Goal: Task Accomplishment & Management: Manage account settings

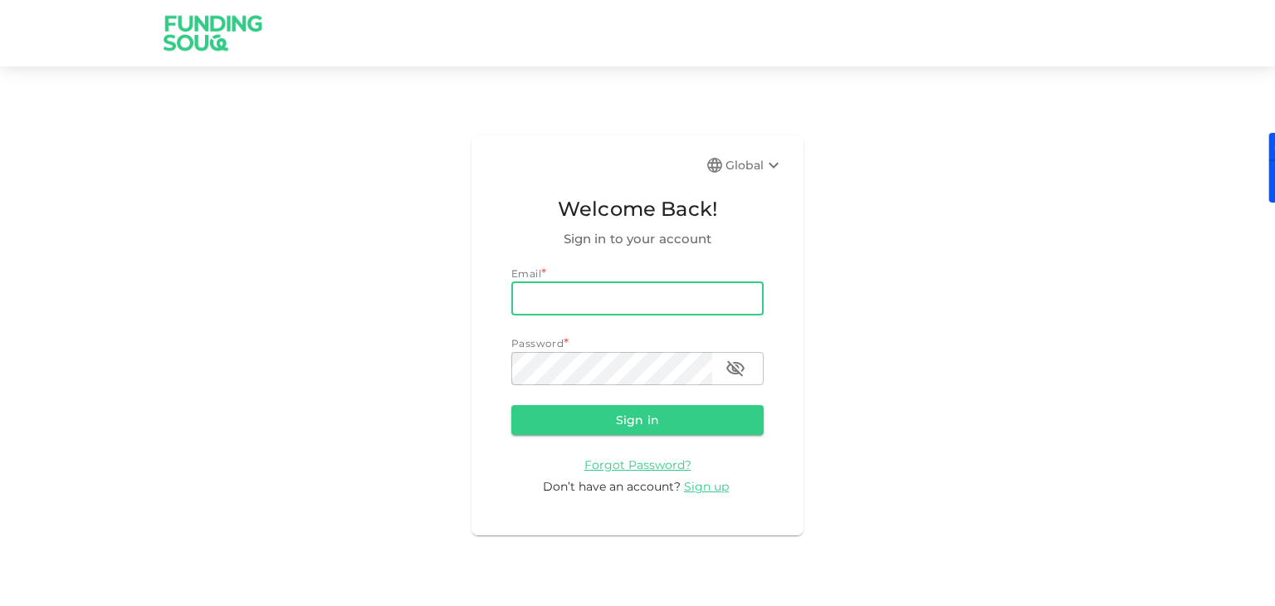
click at [624, 302] on input "email" at bounding box center [637, 298] width 252 height 33
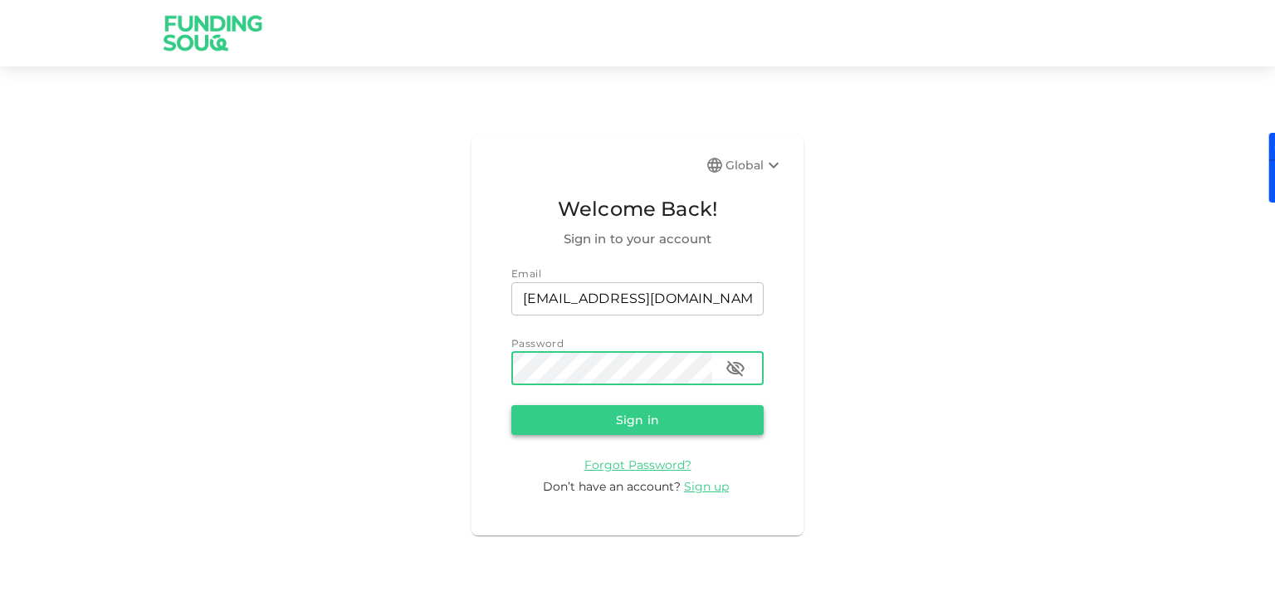
click at [618, 423] on button "Sign in" at bounding box center [637, 420] width 252 height 30
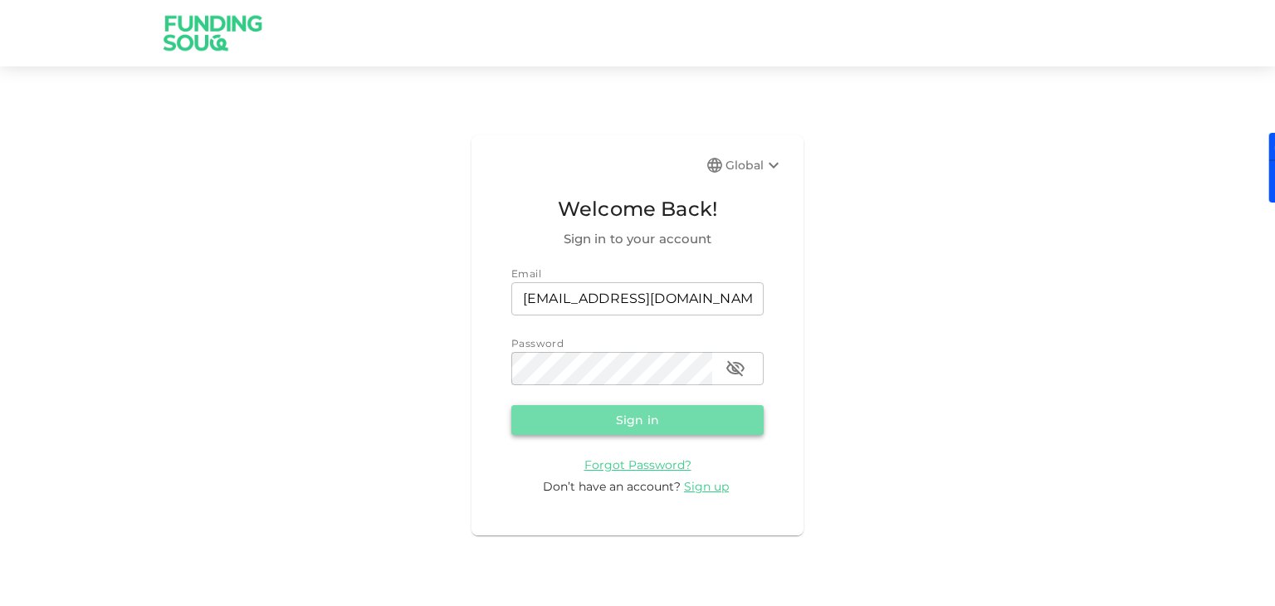
click at [628, 426] on button "Sign in" at bounding box center [637, 420] width 252 height 30
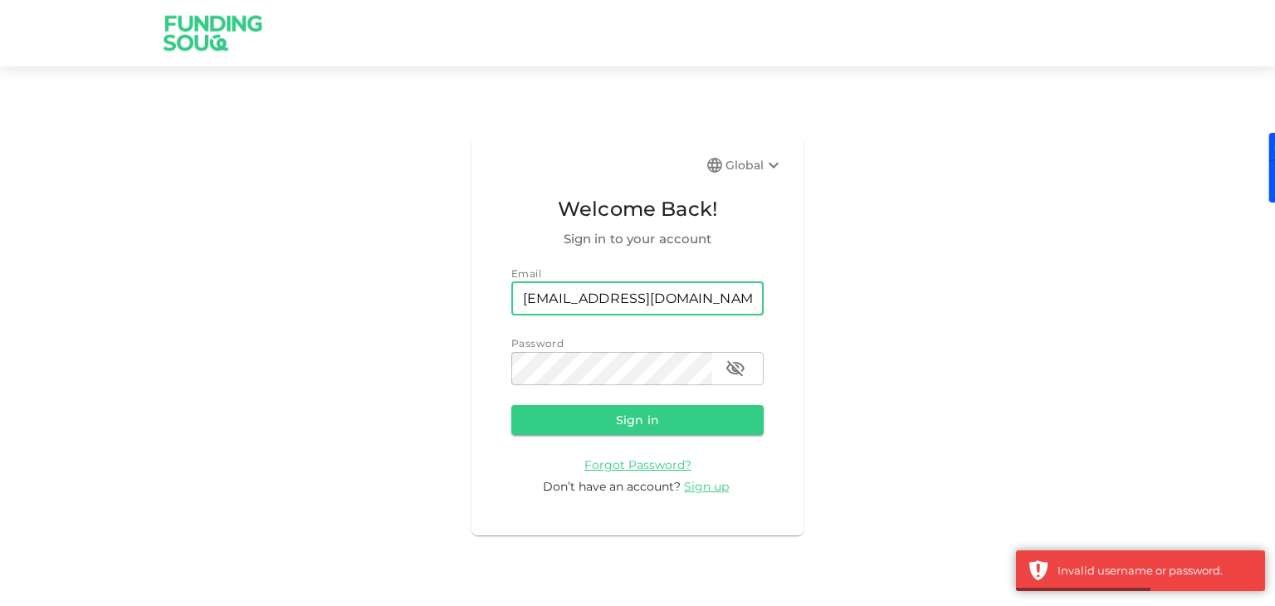
click at [707, 307] on input "tejaldoshi89@gmail.com" at bounding box center [637, 298] width 252 height 33
type input "tejaldoshi89@gmail.com"
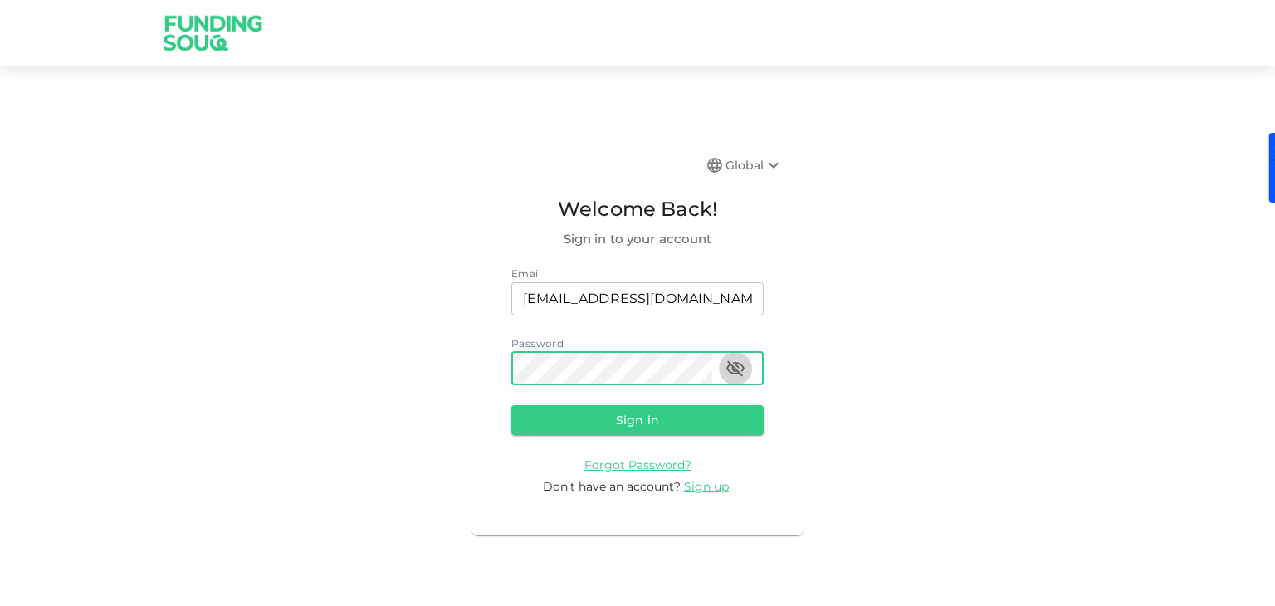
click at [737, 369] on icon "button" at bounding box center [736, 369] width 20 height 20
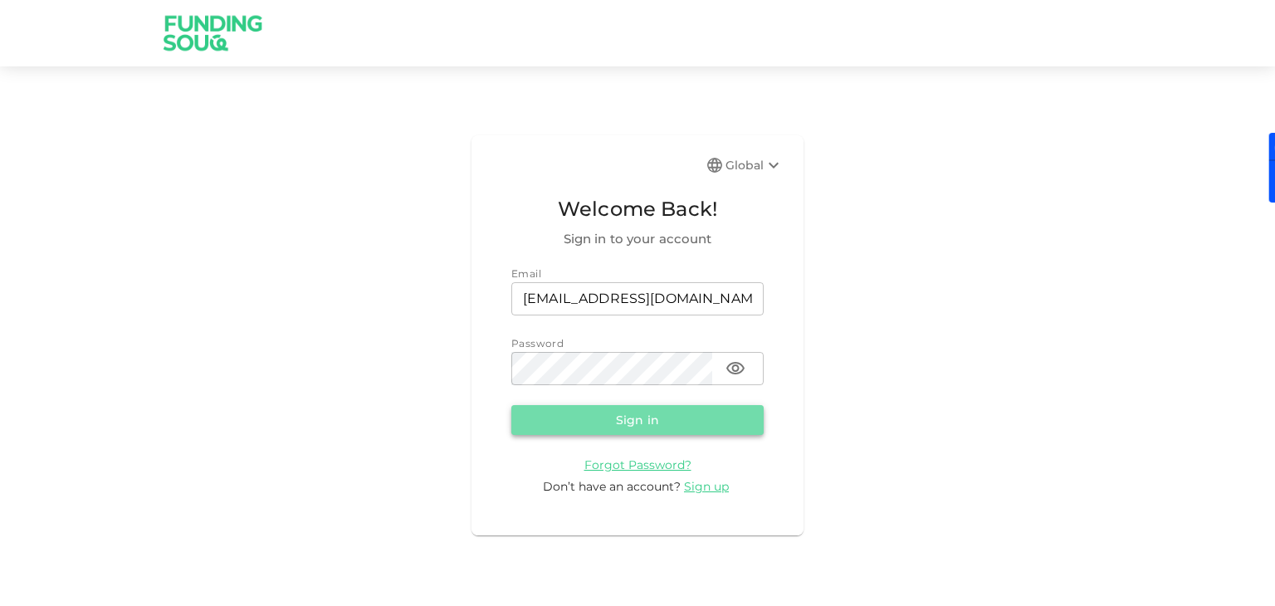
click at [654, 406] on button "Sign in" at bounding box center [637, 420] width 252 height 30
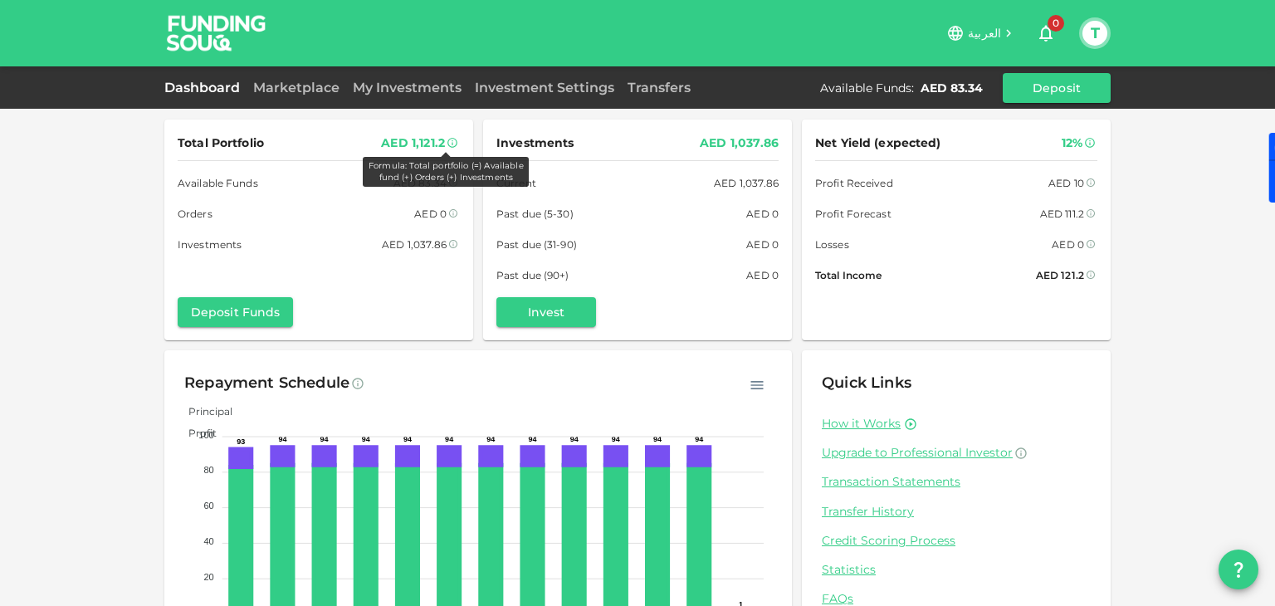
click at [447, 145] on icon at bounding box center [453, 143] width 12 height 12
click at [561, 90] on link "Investment Settings" at bounding box center [544, 88] width 153 height 16
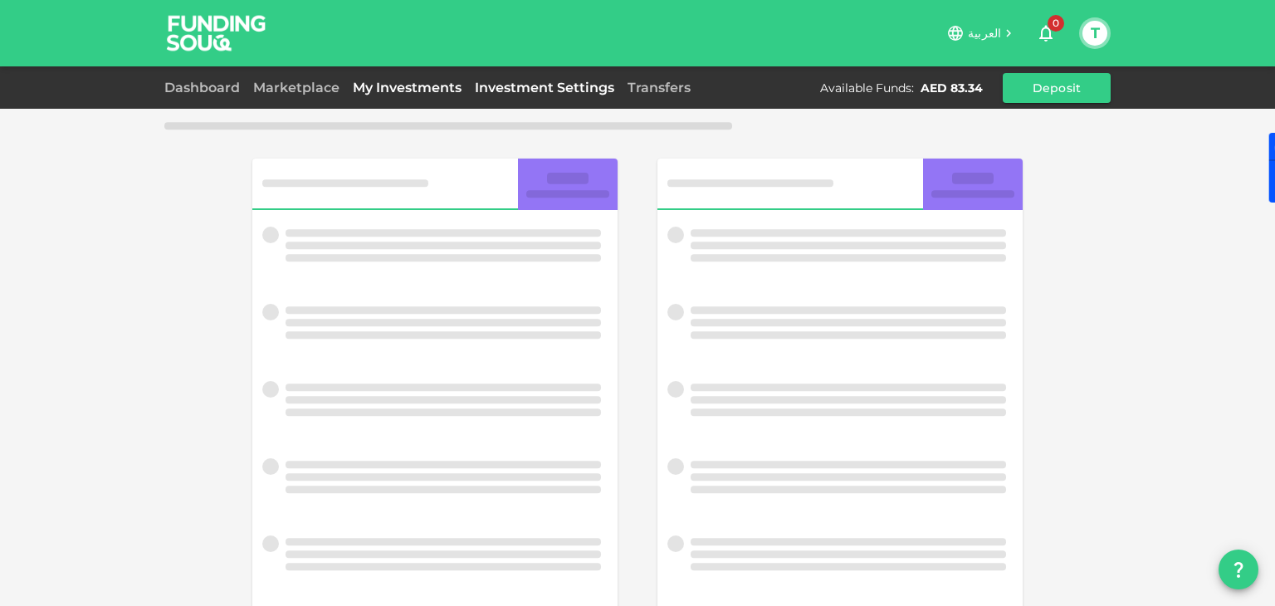
click at [425, 91] on link "My Investments" at bounding box center [407, 88] width 122 height 16
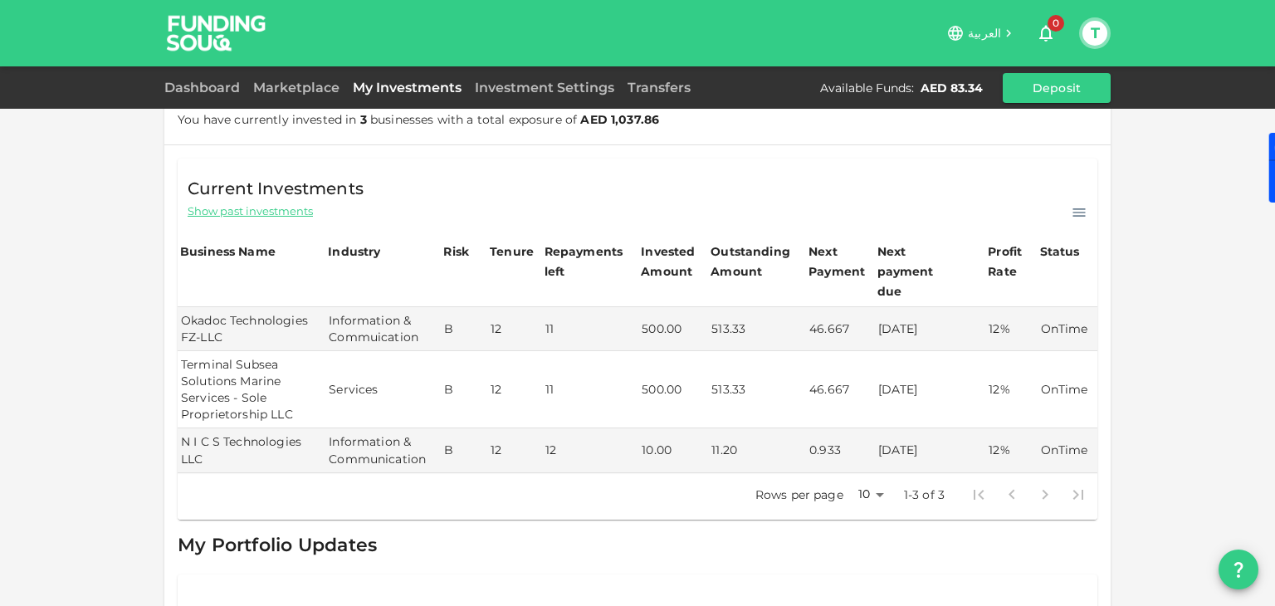
scroll to position [83, 0]
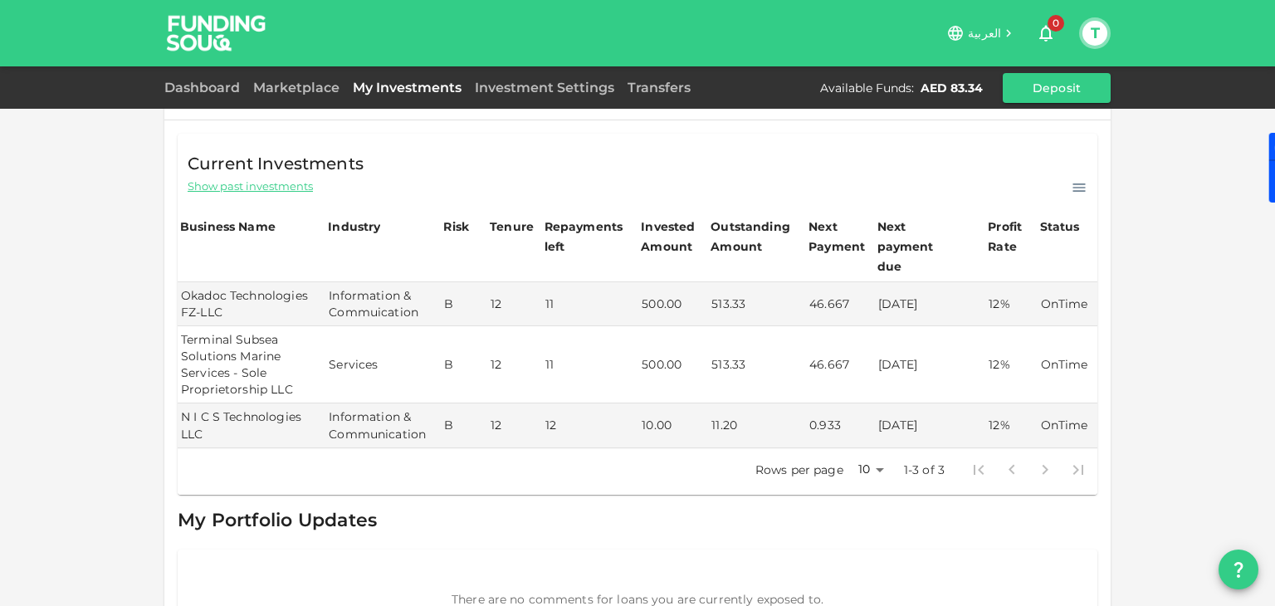
click at [868, 443] on body "العربية 0 T Dashboard Marketplace My Investments Investment Settings Transfers …" at bounding box center [637, 303] width 1275 height 606
click at [849, 384] on div at bounding box center [637, 303] width 1275 height 606
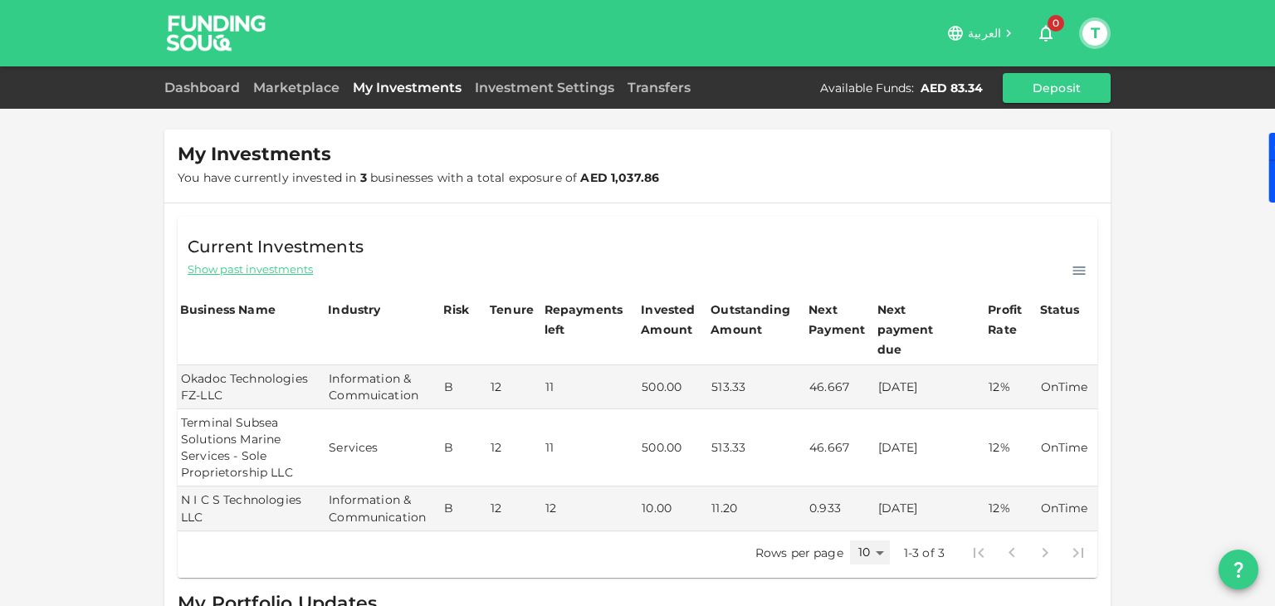
scroll to position [0, 0]
click at [543, 172] on span "You have currently invested in 3 businesses with a total exposure of AED 1,037.…" at bounding box center [419, 177] width 482 height 15
click at [541, 86] on link "Investment Settings" at bounding box center [544, 88] width 153 height 16
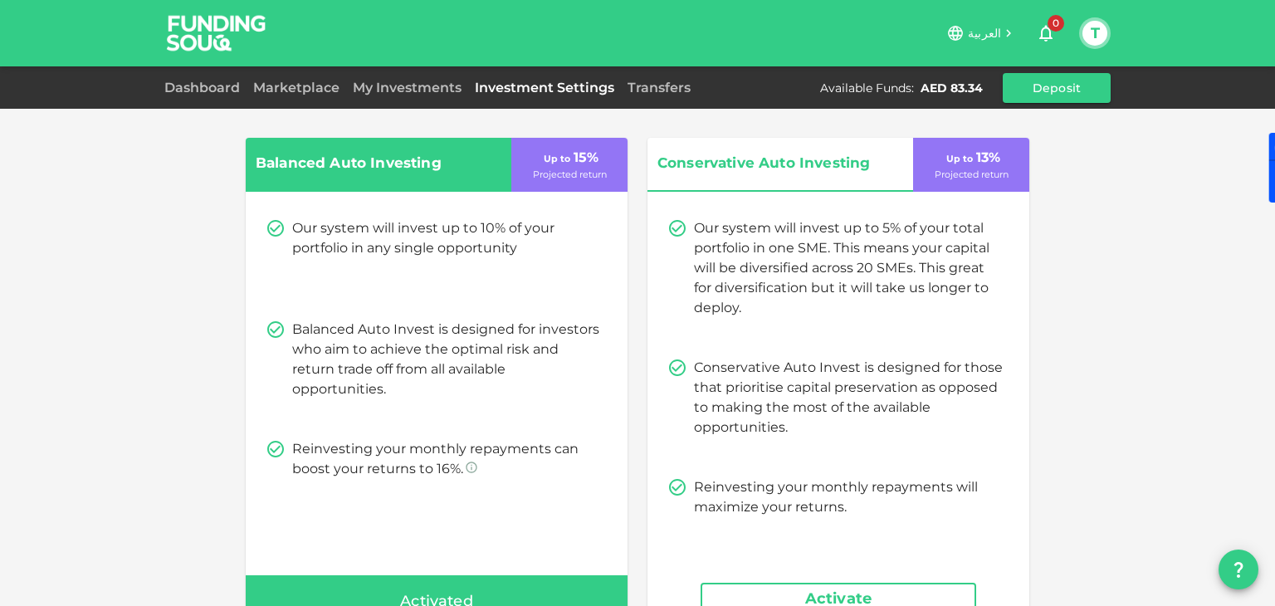
scroll to position [166, 0]
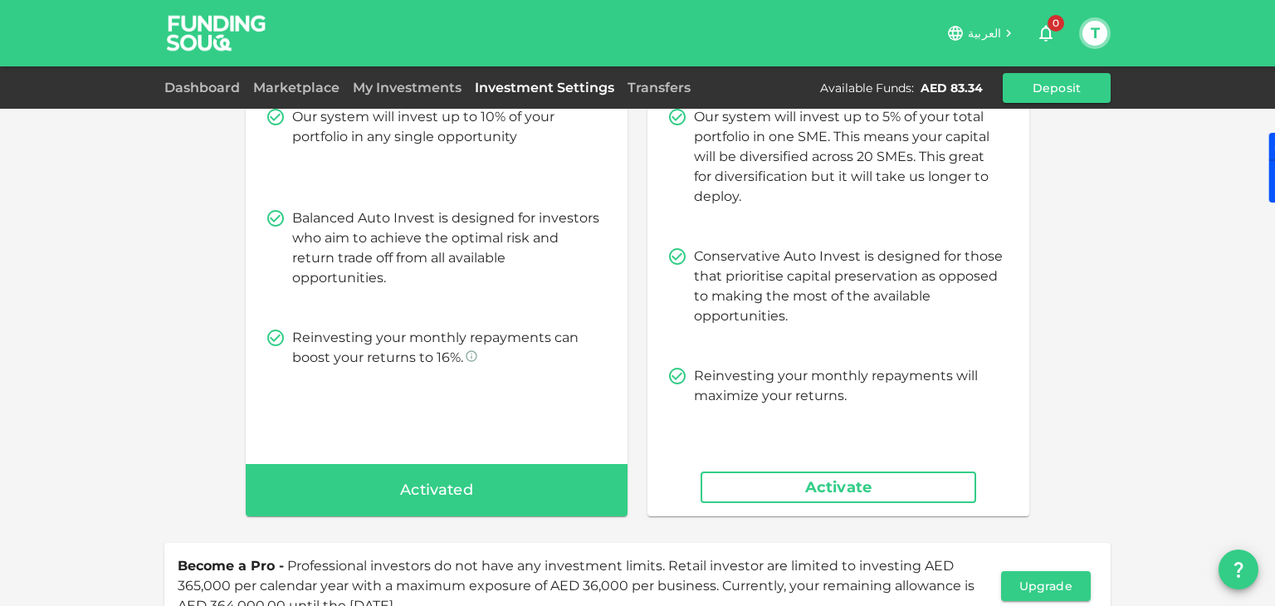
click at [515, 492] on div "Activated" at bounding box center [437, 490] width 382 height 53
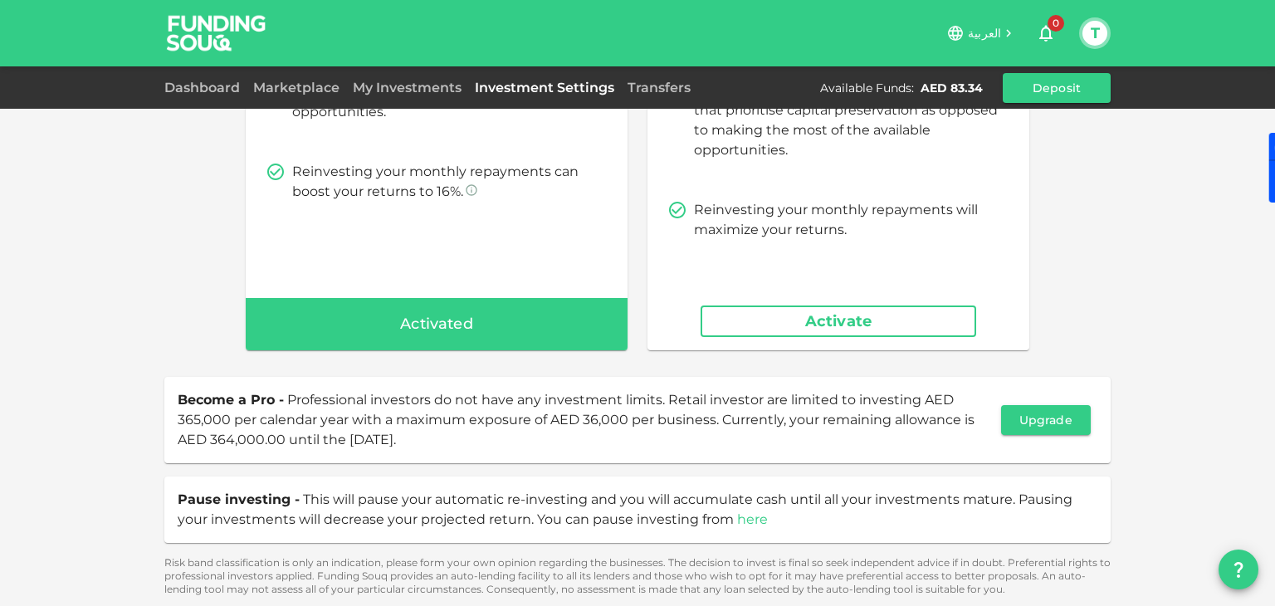
click at [738, 523] on link "here" at bounding box center [752, 519] width 31 height 16
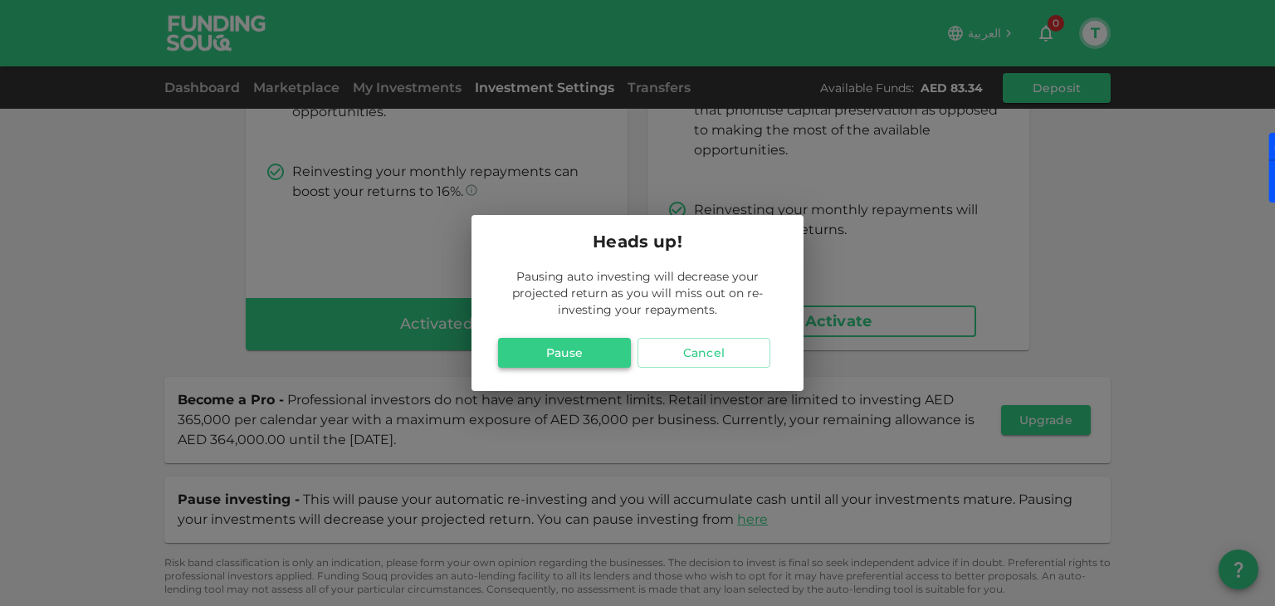
click at [591, 360] on button "Pause" at bounding box center [564, 353] width 133 height 30
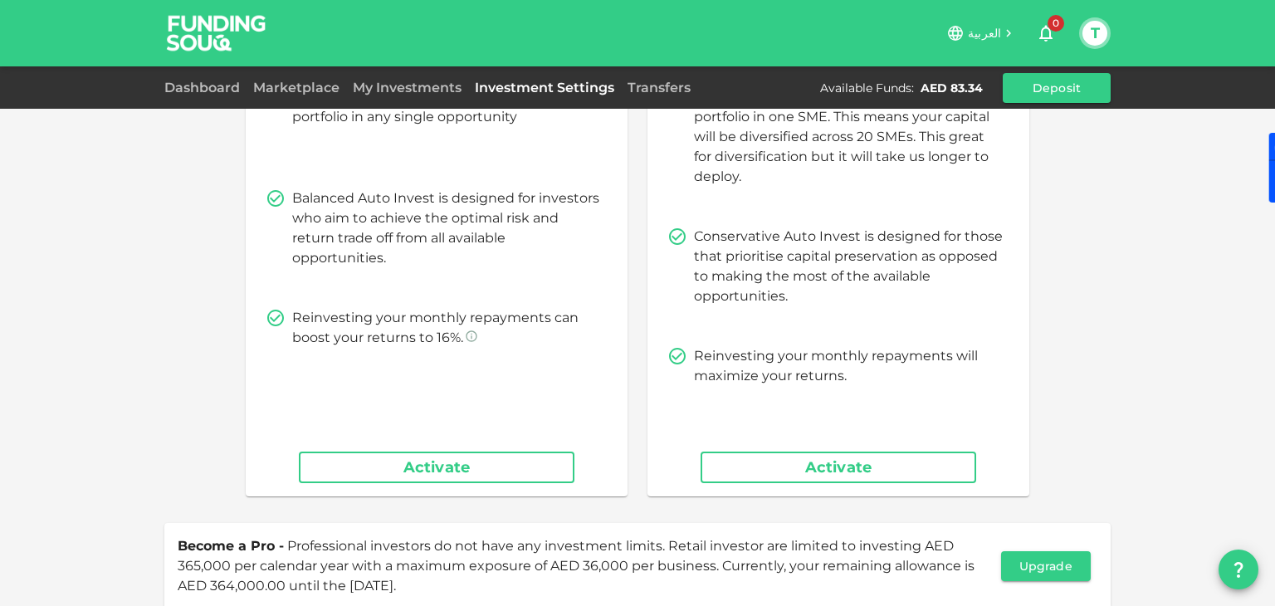
scroll to position [0, 0]
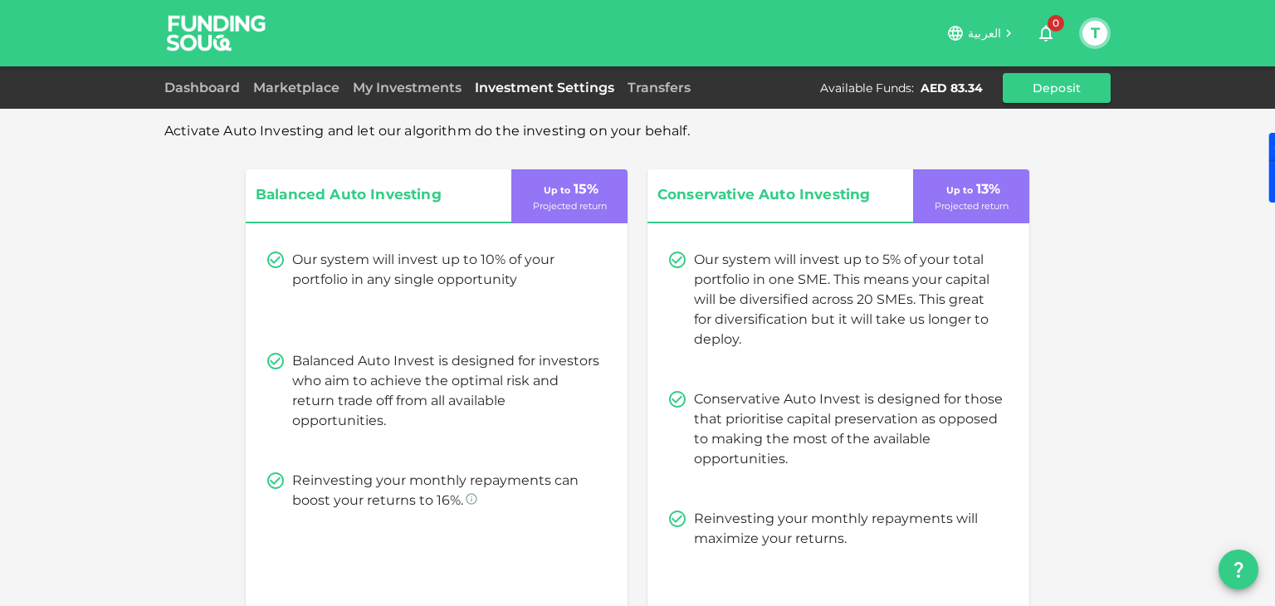
click at [874, 87] on div "Available Funds :" at bounding box center [867, 88] width 94 height 17
click at [952, 87] on div "AED 83.34" at bounding box center [952, 88] width 62 height 17
click at [406, 92] on link "My Investments" at bounding box center [407, 88] width 122 height 16
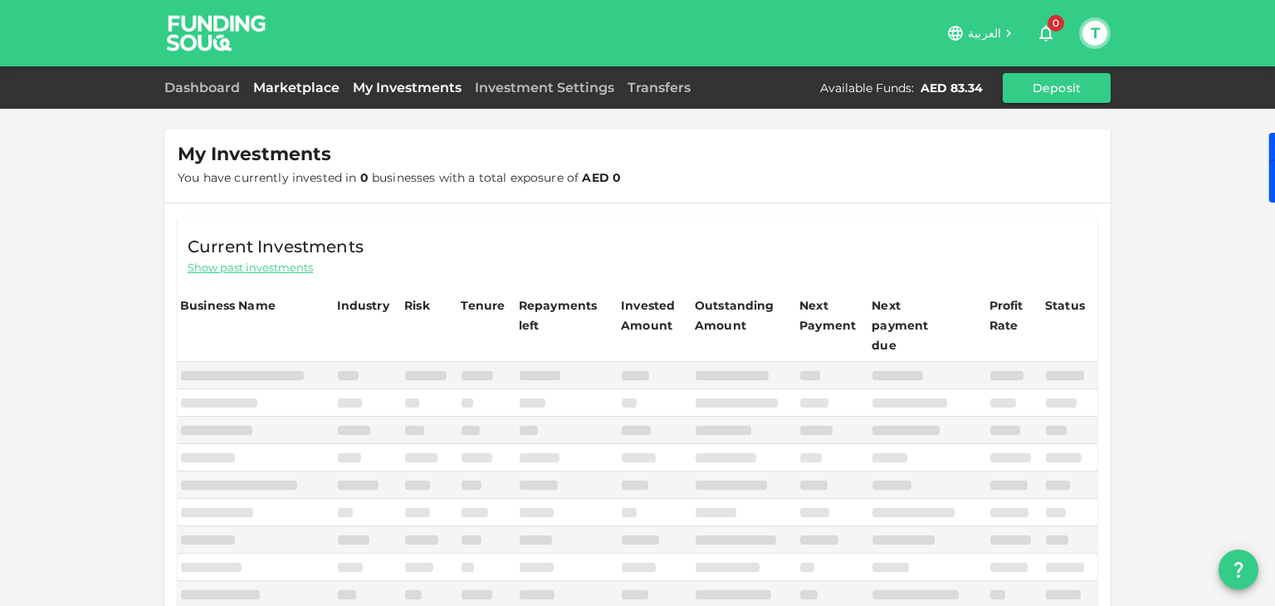
click at [325, 87] on link "Marketplace" at bounding box center [297, 88] width 100 height 16
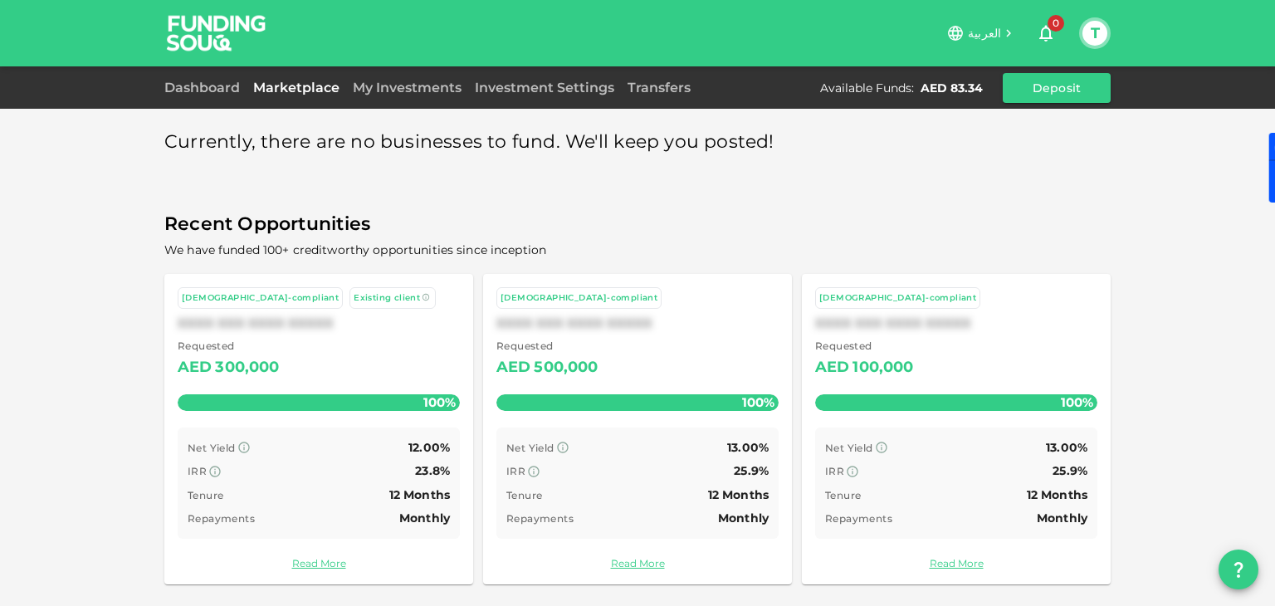
scroll to position [7, 0]
click at [201, 93] on link "Dashboard" at bounding box center [205, 88] width 82 height 16
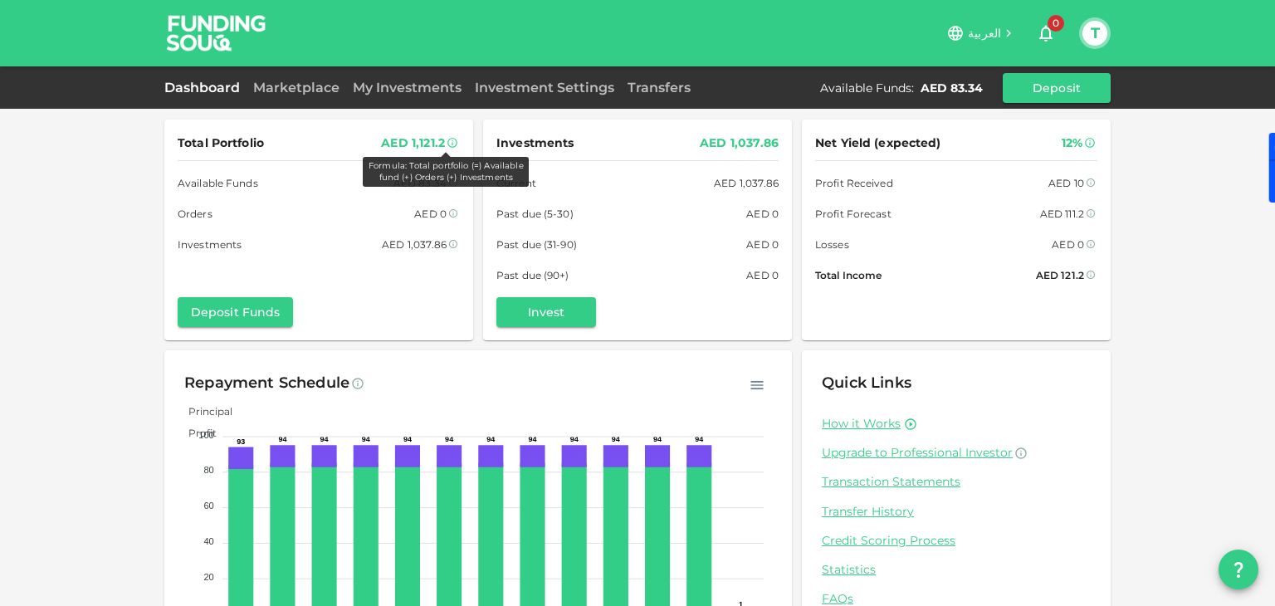
click at [452, 140] on icon at bounding box center [453, 143] width 12 height 12
click at [424, 212] on div "AED 0" at bounding box center [430, 213] width 32 height 17
click at [423, 237] on div "AED 1,037.86" at bounding box center [414, 244] width 65 height 17
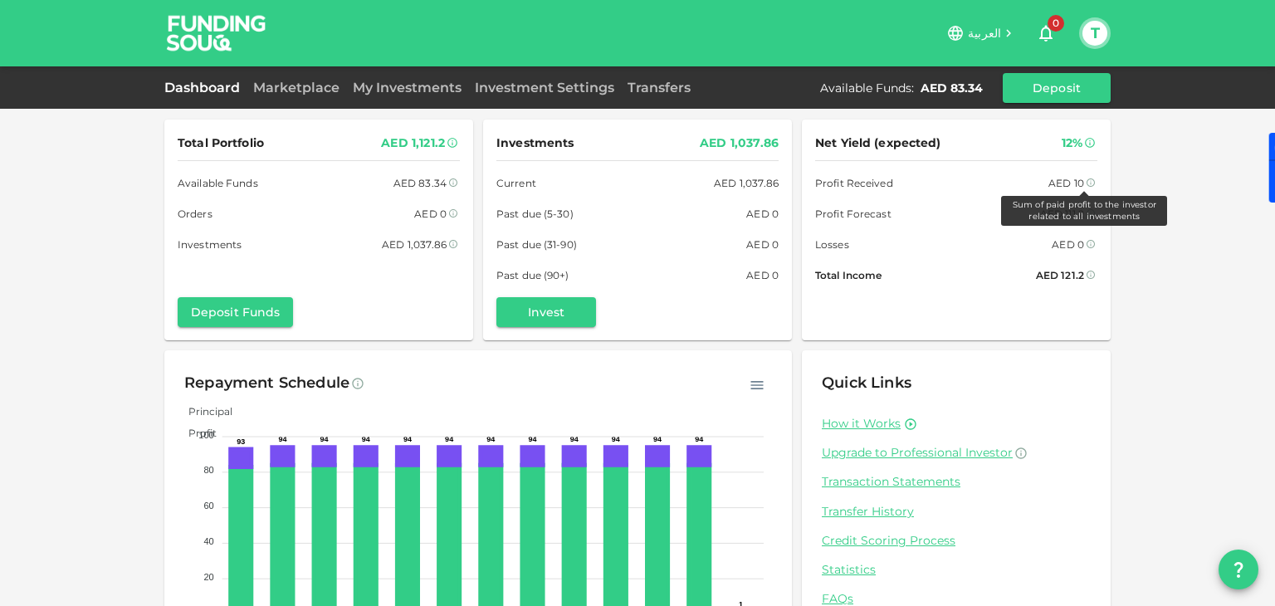
click at [1086, 186] on icon at bounding box center [1091, 183] width 10 height 10
click at [1137, 220] on div "Total Portfolio AED 1,121.2 Available Funds AED 83.34 Orders AED 0 Investments …" at bounding box center [637, 343] width 1275 height 687
